Goal: Task Accomplishment & Management: Manage account settings

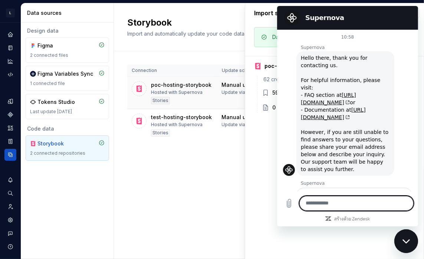
scroll to position [623, 0]
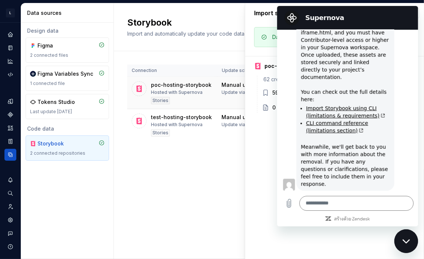
click at [153, 83] on div "poc-hosting-storybook" at bounding box center [181, 84] width 60 height 7
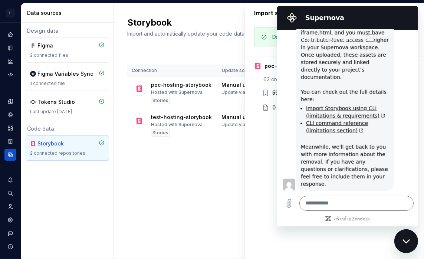
click at [269, 201] on div "Import summary Import summary Data imported successfully! poc-hosting-storybook…" at bounding box center [334, 130] width 179 height 255
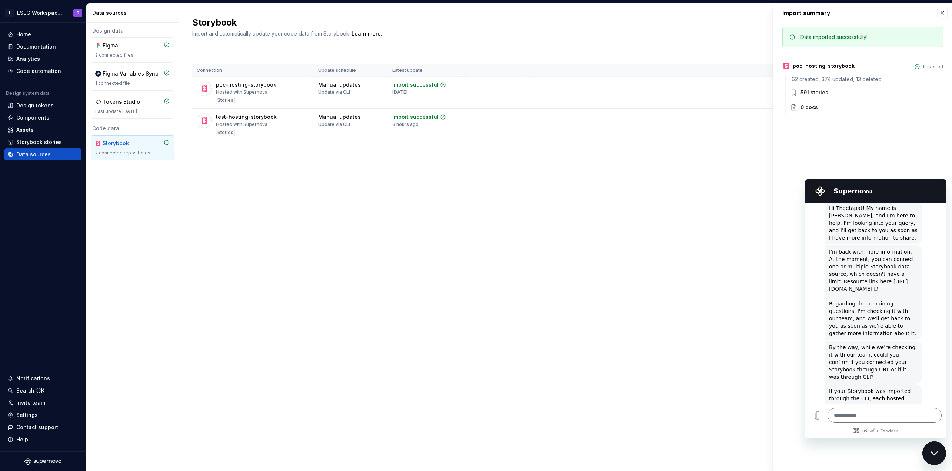
scroll to position [399, 0]
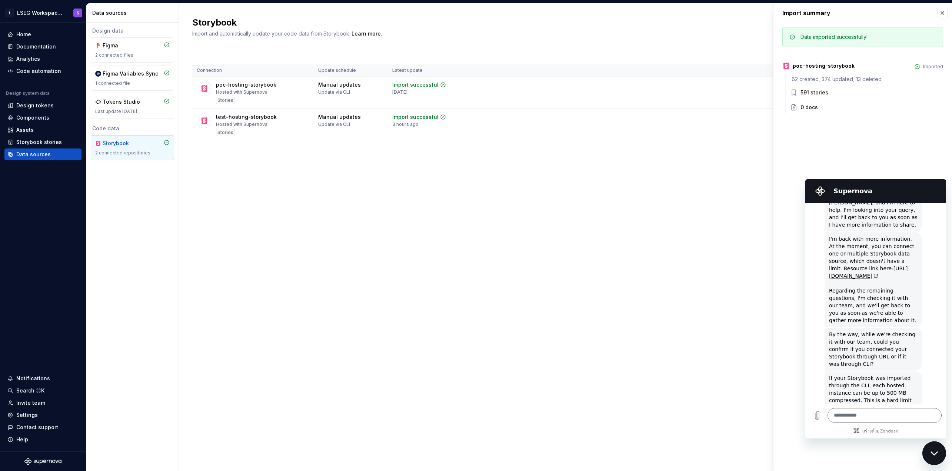
click at [423, 258] on div "I'm back with more information. At the moment, you can connect one or multiple …" at bounding box center [873, 279] width 89 height 89
click at [423, 258] on link "[URL][DOMAIN_NAME]" at bounding box center [868, 272] width 79 height 13
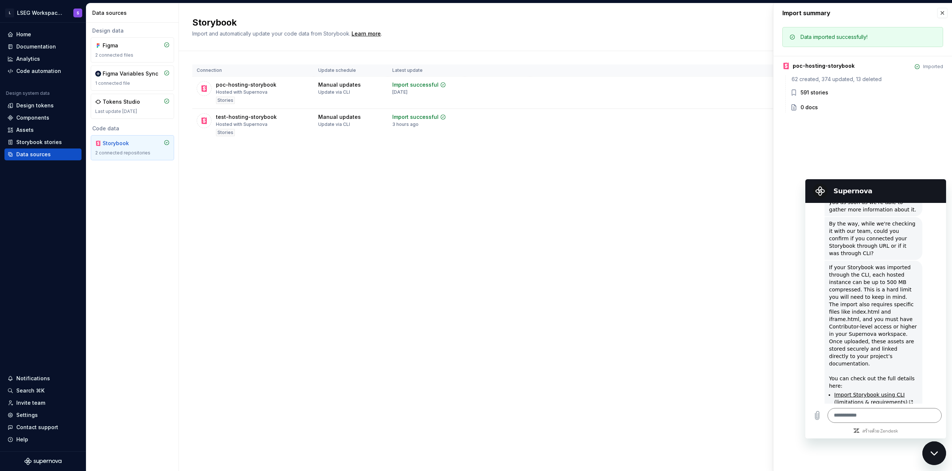
scroll to position [510, 0]
drag, startPoint x: 858, startPoint y: 296, endPoint x: 826, endPoint y: 274, distance: 38.9
click at [423, 258] on div "Ven กล่าวว่า: If your Storybook was imported through the CLI, each hosted insta…" at bounding box center [874, 368] width 98 height 216
copy div "If your Storybook was imported through the CLI, each hosted instance can be up …"
click at [423, 258] on div "If your Storybook was imported through the CLI, each hosted instance can be up …" at bounding box center [873, 368] width 89 height 210
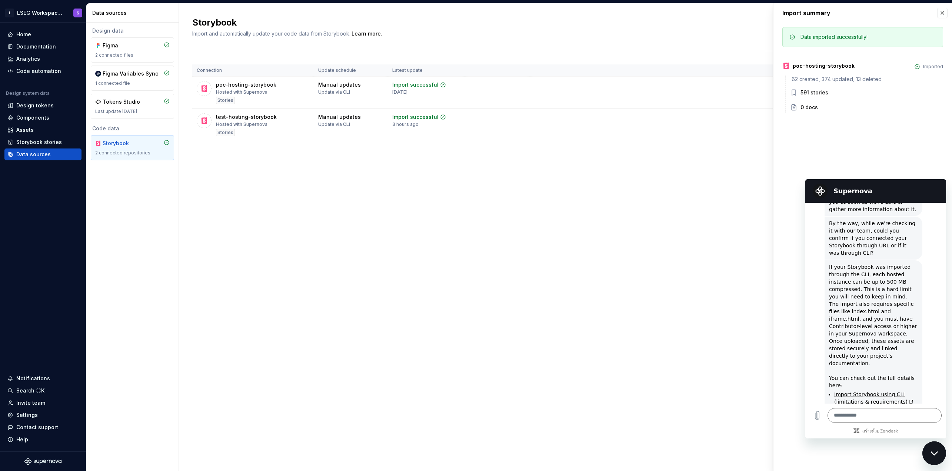
scroll to position [584, 0]
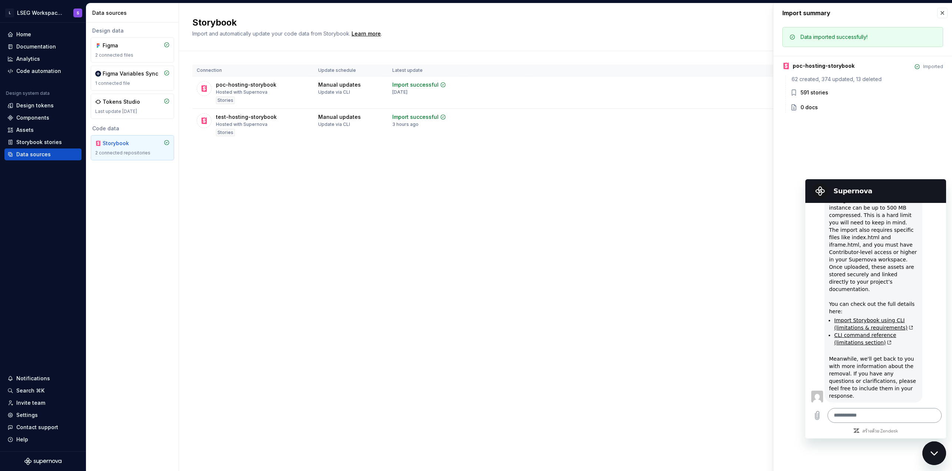
click at [423, 258] on textarea at bounding box center [885, 415] width 114 height 15
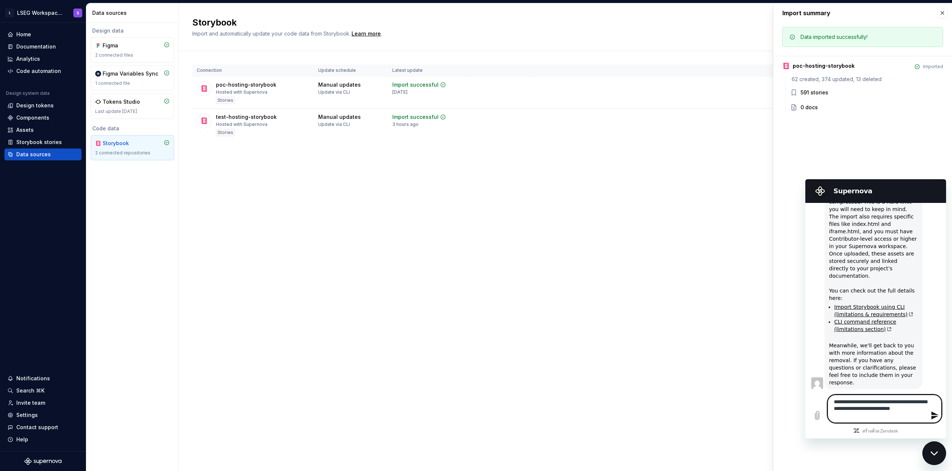
paste textarea "*"
click at [423, 258] on textarea "**********" at bounding box center [885, 405] width 114 height 35
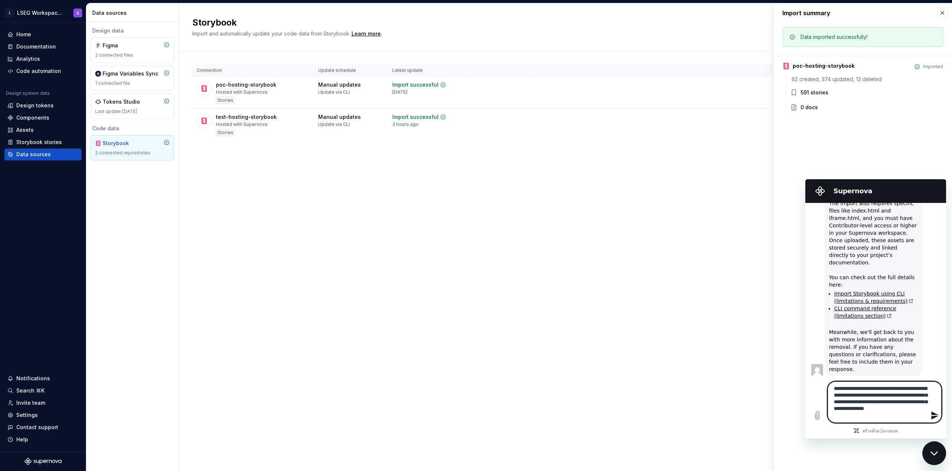
paste textarea
type textarea "**********"
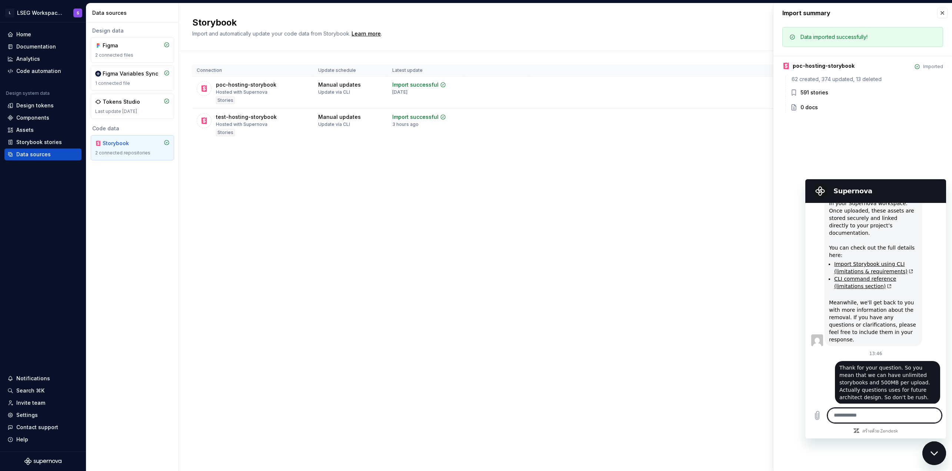
scroll to position [642, 0]
click at [423, 147] on div "Connection Update schedule Latest update poc-hosting-storybook Hosted with Supe…" at bounding box center [565, 110] width 747 height 118
click at [423, 11] on button "button" at bounding box center [942, 13] width 10 height 10
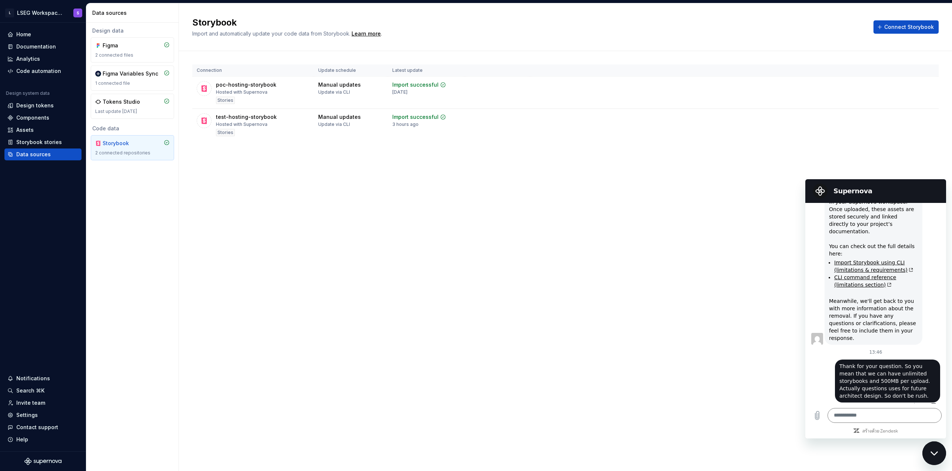
click at [423, 258] on div "ปิดหน้าต่างการส่งข้อความ" at bounding box center [934, 453] width 22 height 22
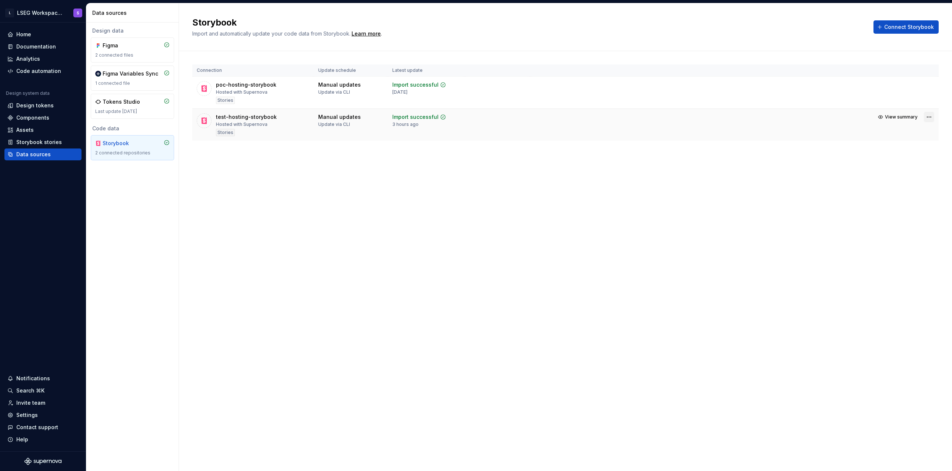
click at [423, 118] on html "L LSEG Workspace Design System S Home Documentation Analytics Code automation D…" at bounding box center [476, 235] width 952 height 471
click at [423, 159] on div "Remove connection" at bounding box center [904, 158] width 56 height 7
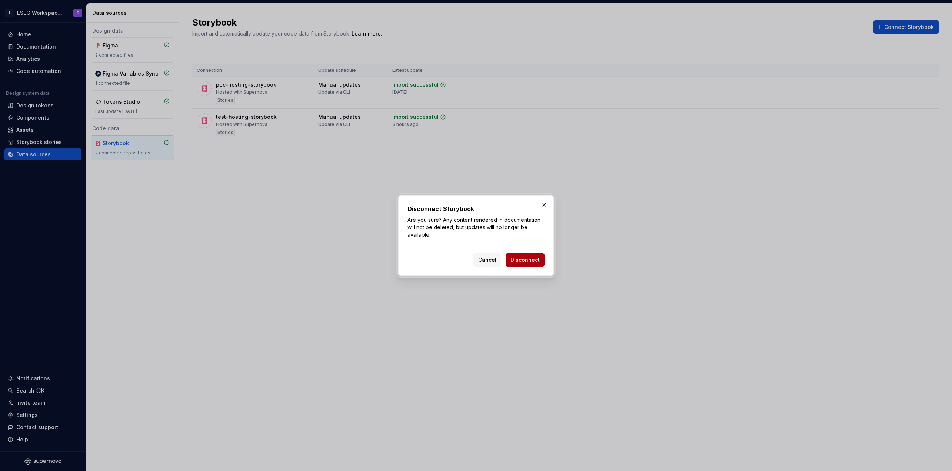
click at [423, 258] on span "Disconnect" at bounding box center [525, 259] width 29 height 7
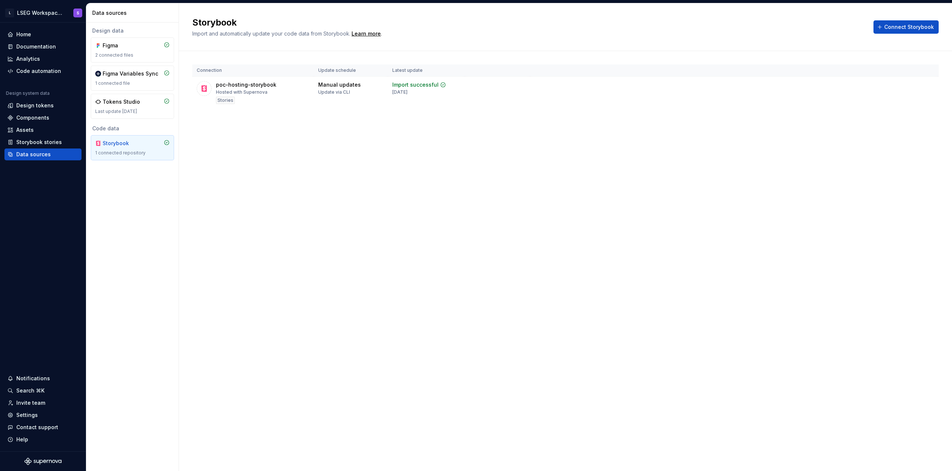
click at [423, 258] on div "Storybook Import and automatically update your code data from Storybook. Learn …" at bounding box center [565, 237] width 773 height 468
click at [40, 37] on div "Home" at bounding box center [42, 34] width 71 height 7
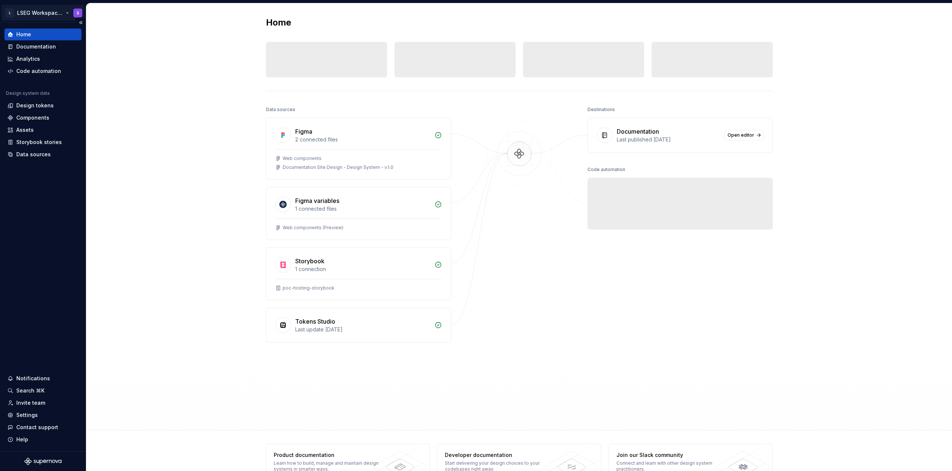
click at [70, 12] on html "L LSEG Workspace Design System S Home Documentation Analytics Code automation D…" at bounding box center [476, 235] width 952 height 471
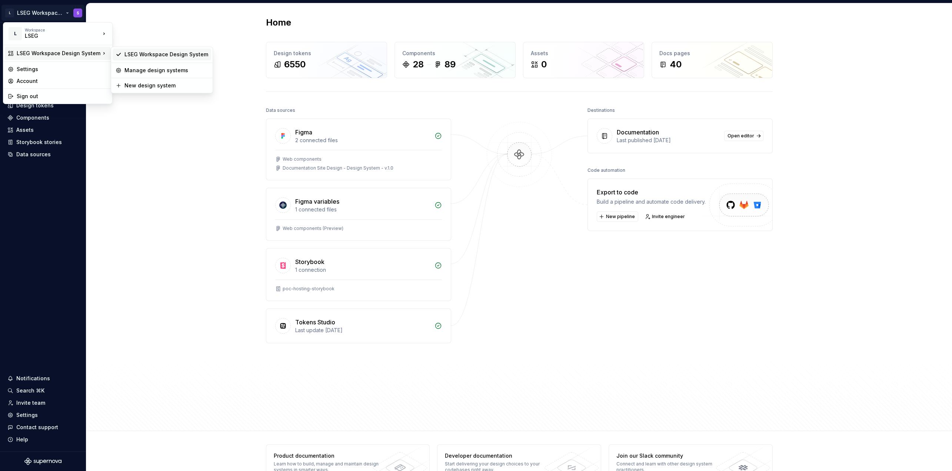
click at [151, 51] on div "LSEG Workspace Design System" at bounding box center [167, 54] width 84 height 7
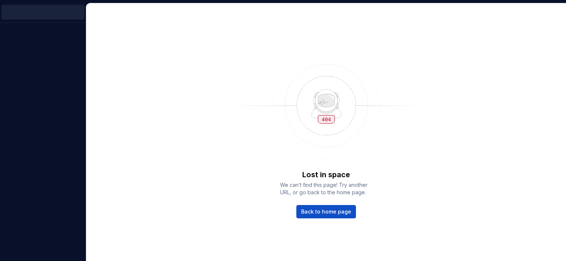
scroll to position [784, 0]
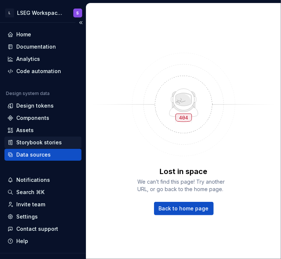
click at [31, 141] on div "Storybook stories" at bounding box center [39, 142] width 46 height 7
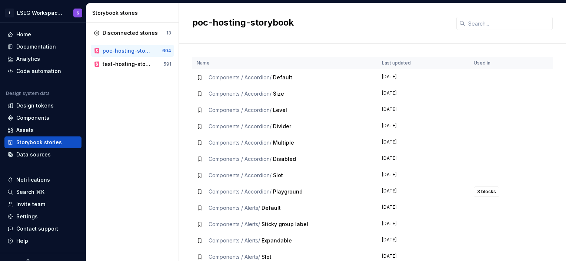
click at [397, 29] on div "poc-hosting-storybook" at bounding box center [319, 23] width 255 height 13
click at [167, 132] on div "Disconnected stories 13 poc-hosting-storybook 604 test-hosting-storybook 591" at bounding box center [132, 142] width 92 height 238
click at [140, 67] on div "test-hosting-storybook" at bounding box center [127, 63] width 49 height 7
click at [140, 63] on div "test-hosting-storybook" at bounding box center [127, 63] width 49 height 7
click at [141, 69] on div "test-hosting-storybook 591" at bounding box center [132, 64] width 83 height 12
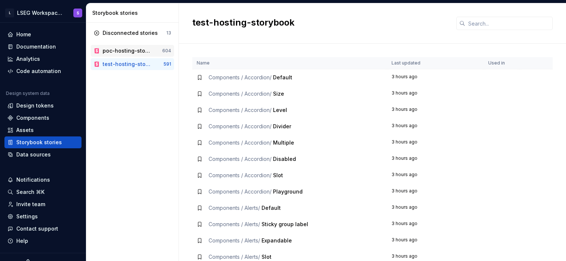
click at [150, 52] on div "poc-hosting-storybook" at bounding box center [133, 50] width 60 height 7
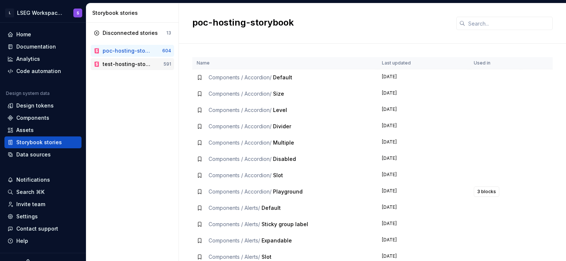
click at [148, 68] on div "test-hosting-storybook 591" at bounding box center [132, 64] width 83 height 12
